Goal: Check status: Check status

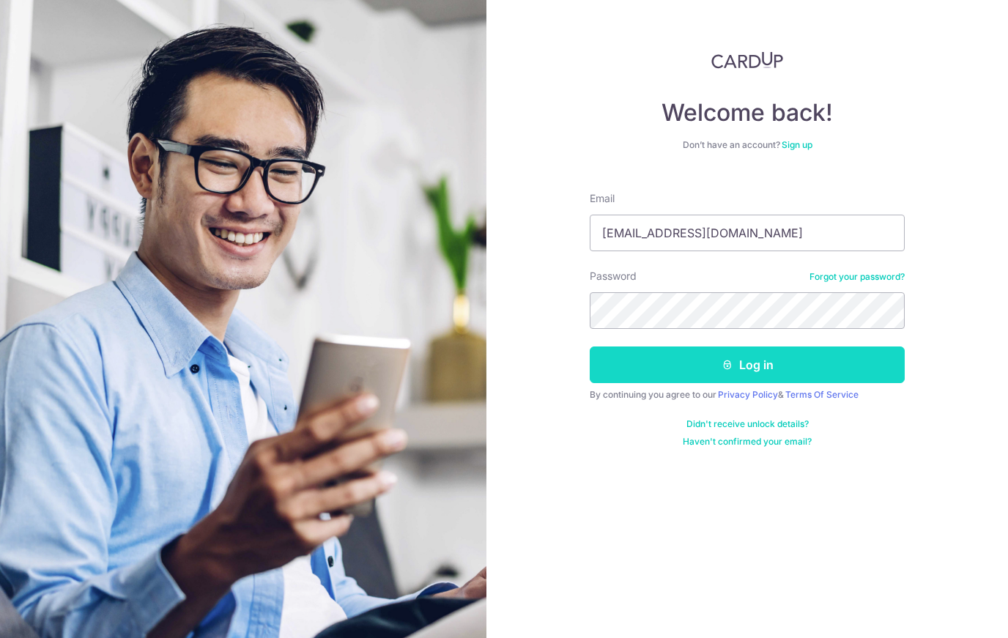
type input "[EMAIL_ADDRESS][DOMAIN_NAME]"
click at [747, 365] on button "Log in" at bounding box center [747, 365] width 315 height 37
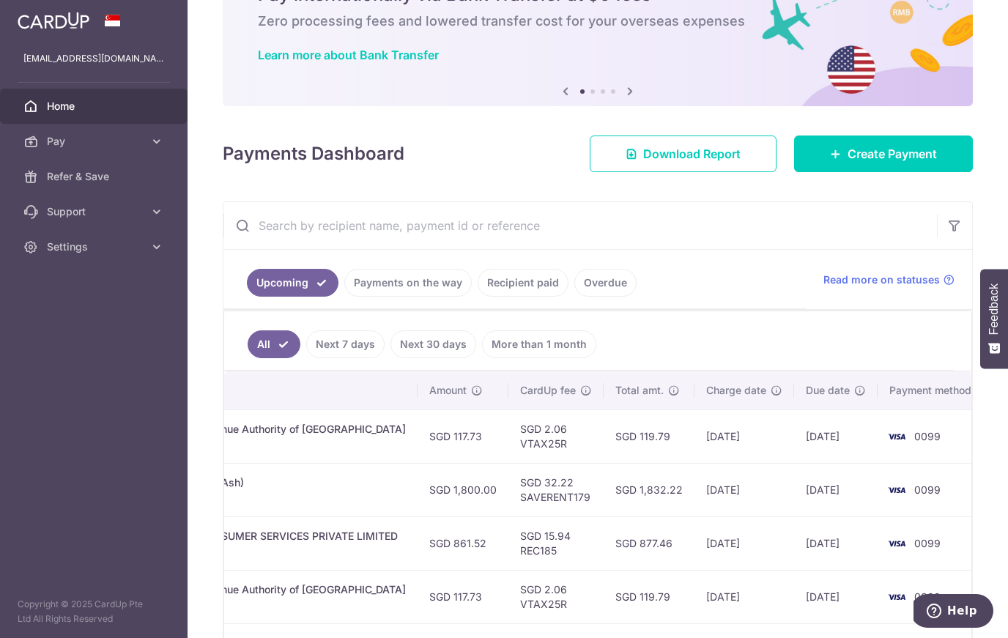
scroll to position [0, 433]
click at [522, 288] on link "Recipient paid" at bounding box center [523, 283] width 91 height 28
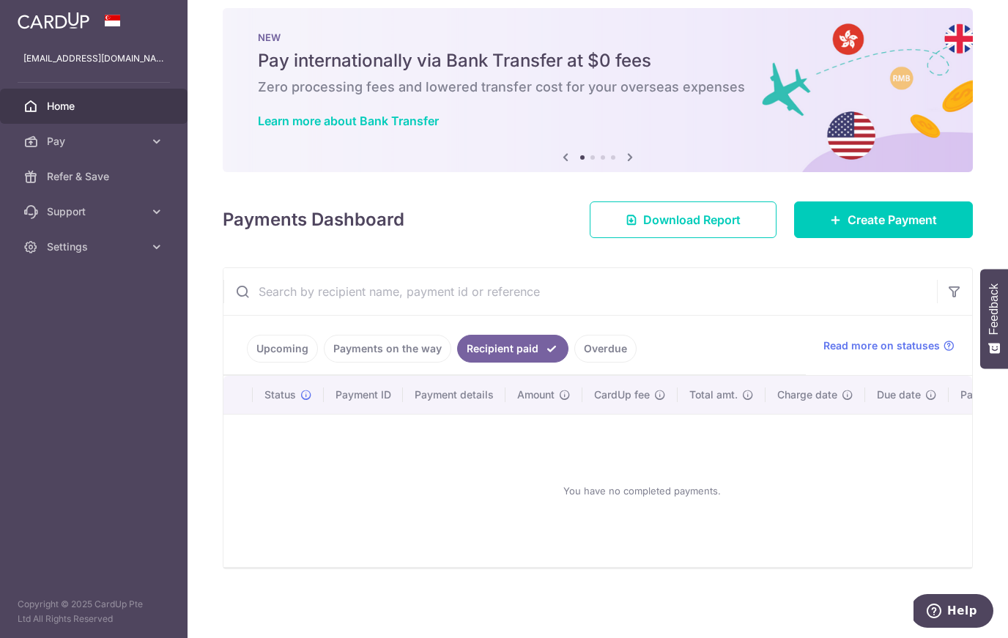
scroll to position [0, 0]
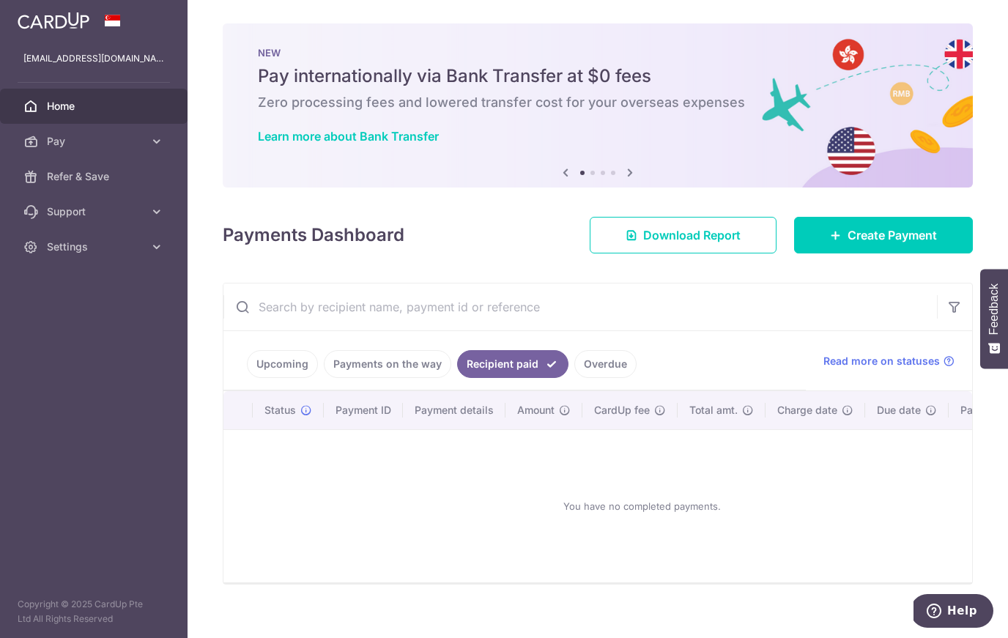
click at [369, 366] on link "Payments on the way" at bounding box center [387, 364] width 127 height 28
